Goal: Information Seeking & Learning: Check status

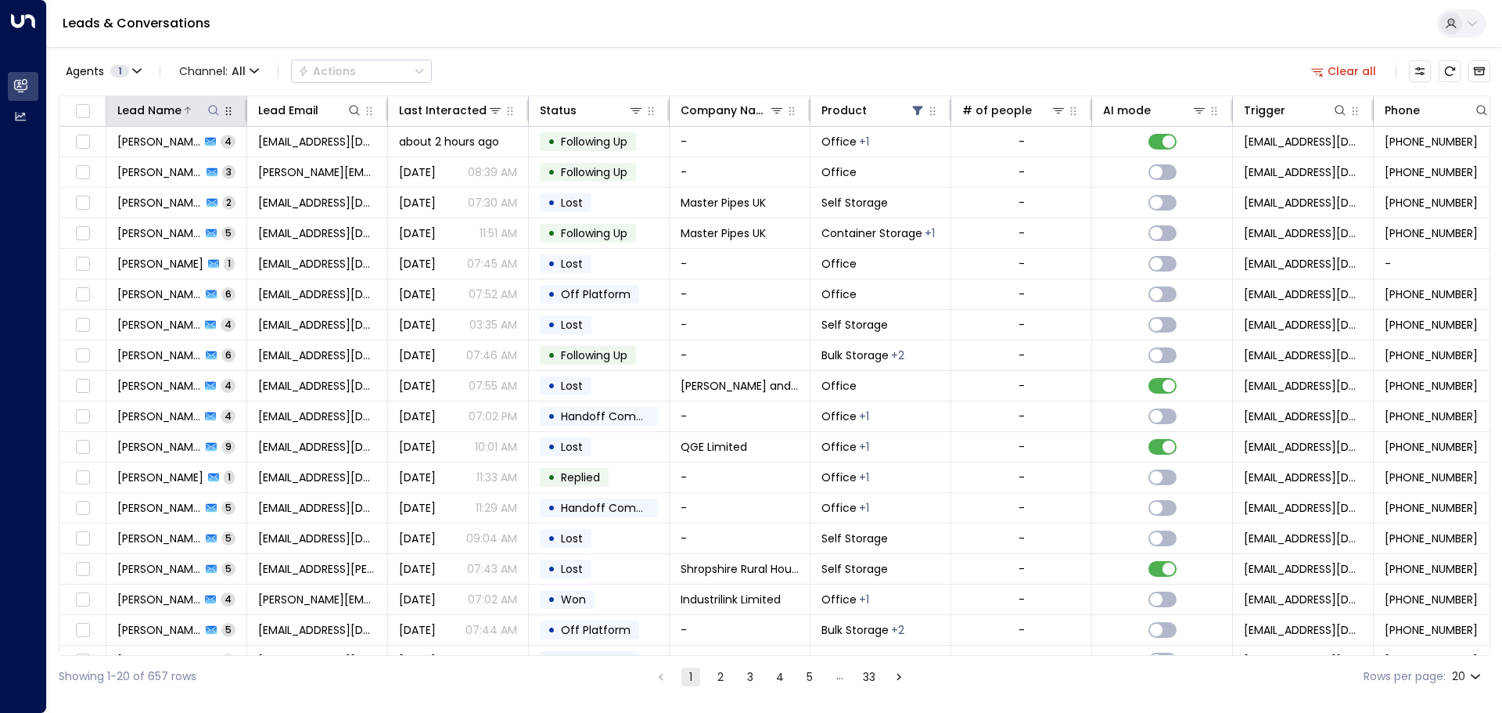
click at [210, 108] on icon at bounding box center [213, 110] width 13 height 13
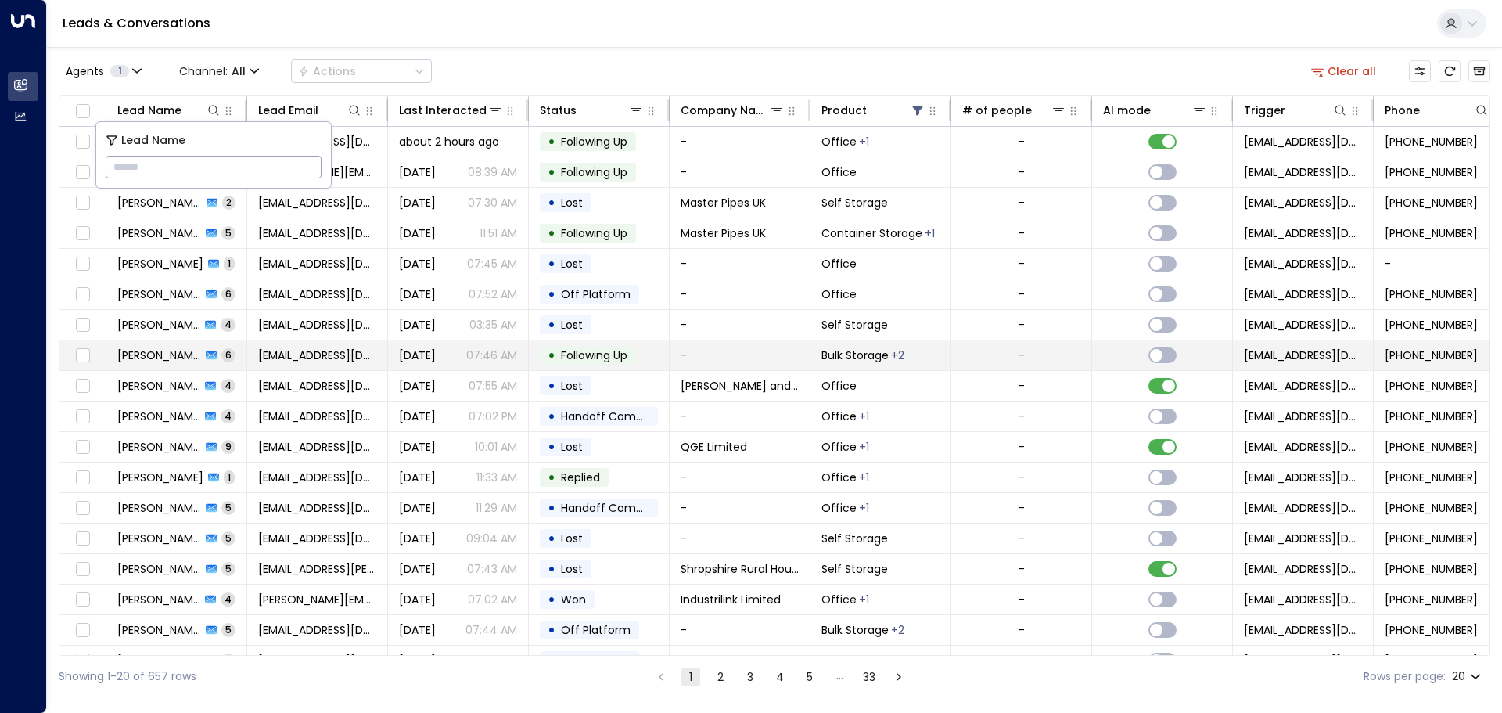
type input "**********"
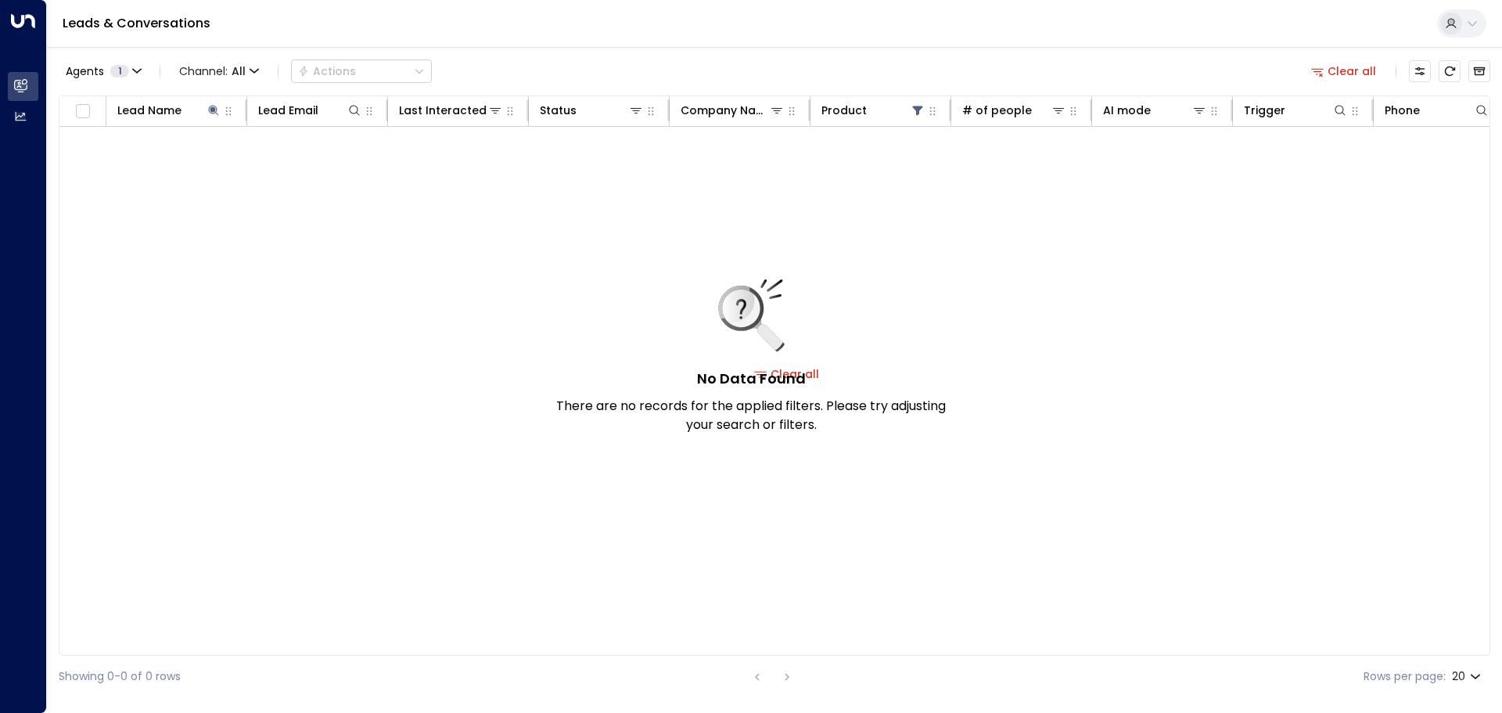
click at [809, 373] on div "No Data Found There are no records for the applied filters. Please try adjustin…" at bounding box center [751, 356] width 391 height 155
click at [1135, 119] on div "AI mode" at bounding box center [1127, 110] width 48 height 19
click at [1199, 108] on icon at bounding box center [1199, 110] width 11 height 5
click at [930, 195] on div "No Data Found There are no records for the applied filters. Please try adjustin…" at bounding box center [786, 374] width 1455 height 494
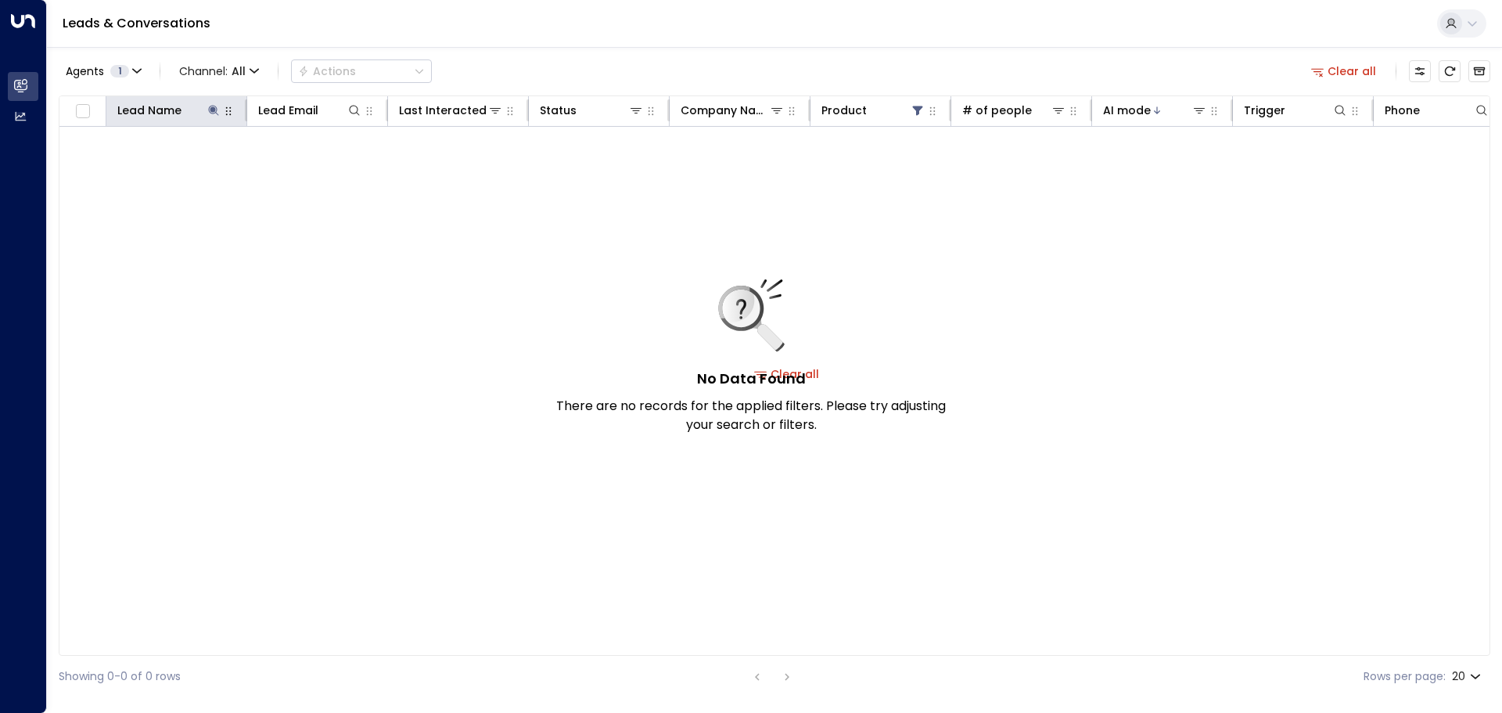
click at [222, 106] on button "button" at bounding box center [229, 111] width 16 height 16
click at [211, 106] on icon at bounding box center [213, 110] width 13 height 13
click at [329, 244] on div "No Data Found There are no records for the applied filters. Please try adjustin…" at bounding box center [786, 374] width 1455 height 494
